Goal: Task Accomplishment & Management: Manage account settings

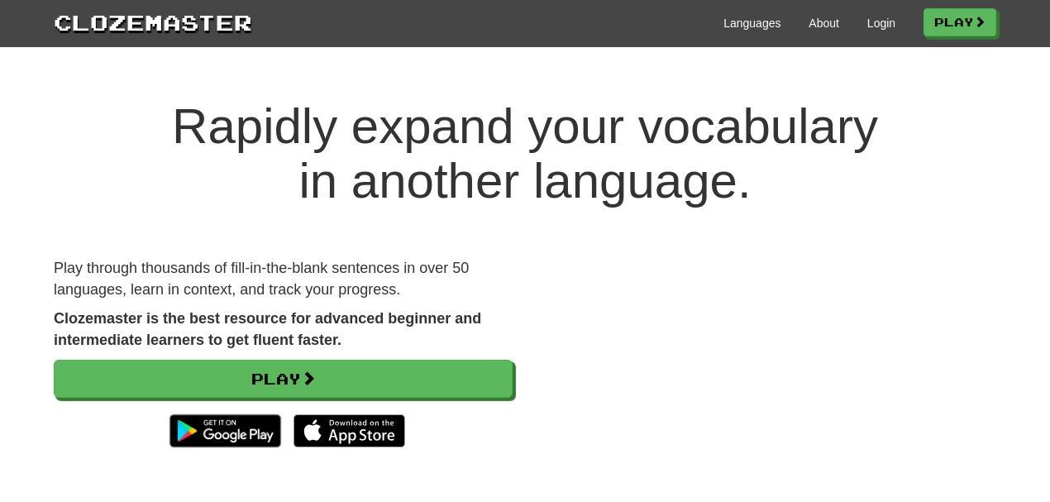
click at [875, 31] on div "Languages About Login Play" at bounding box center [624, 22] width 744 height 31
click at [875, 22] on link "Login" at bounding box center [881, 23] width 28 height 17
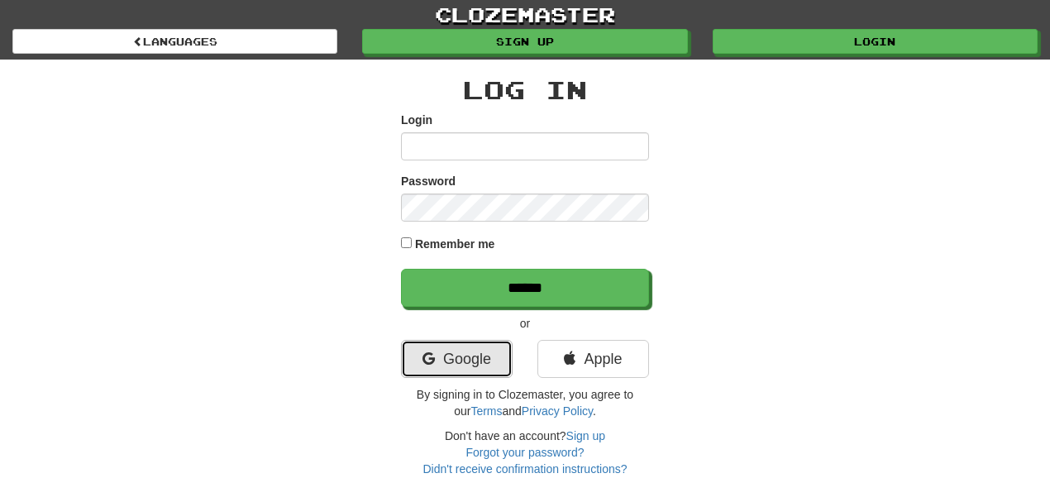
click at [470, 350] on link "Google" at bounding box center [457, 359] width 112 height 38
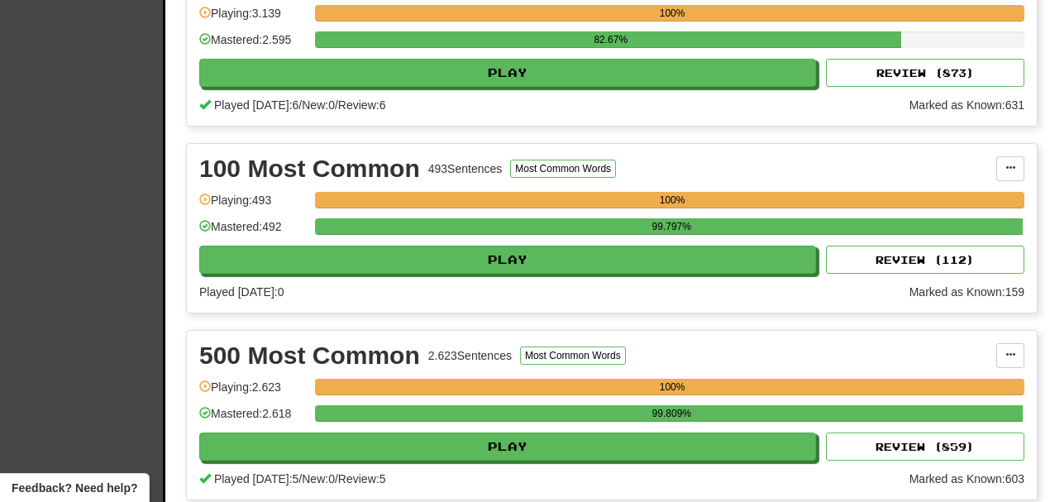
scroll to position [661, 0]
